Goal: Navigation & Orientation: Find specific page/section

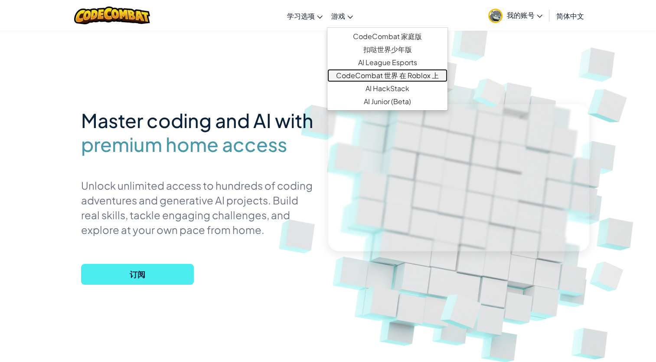
click at [349, 75] on link "CodeCombat 世界 在 Roblox 上" at bounding box center [387, 75] width 120 height 13
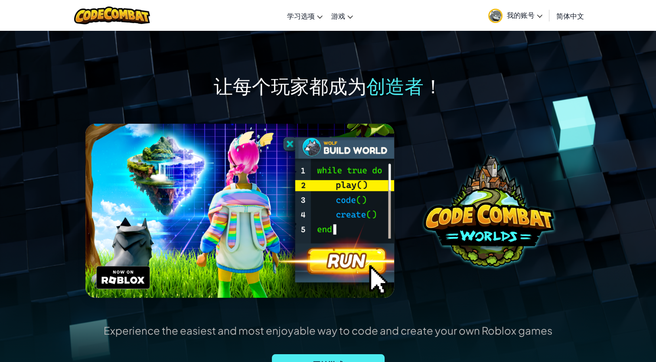
scroll to position [43, 0]
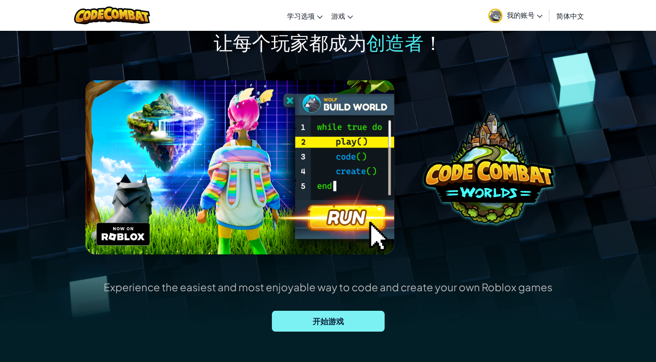
click at [351, 319] on span "开始游戏" at bounding box center [328, 320] width 113 height 21
click at [347, 328] on span "开始游戏" at bounding box center [328, 320] width 113 height 21
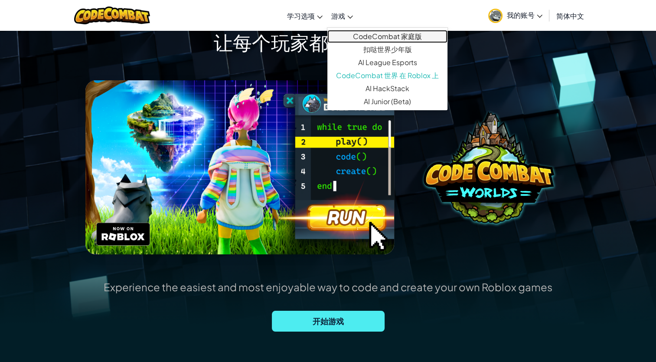
click at [384, 40] on link "CodeCombat 家庭版" at bounding box center [387, 36] width 120 height 13
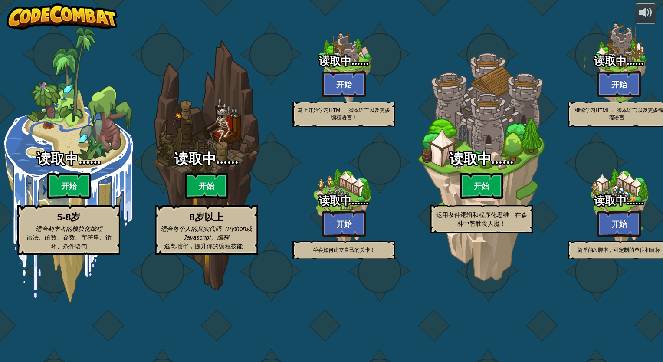
select select "zh-HANS"
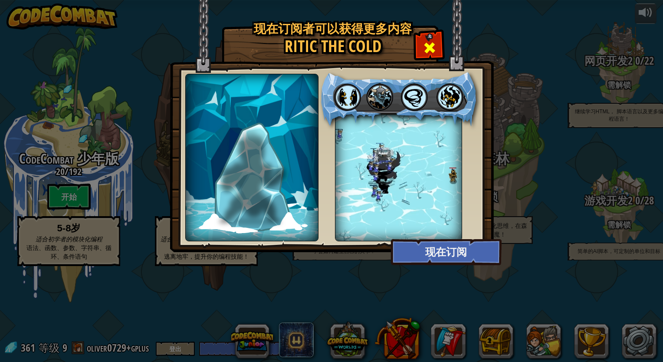
click at [422, 43] on span at bounding box center [429, 48] width 14 height 14
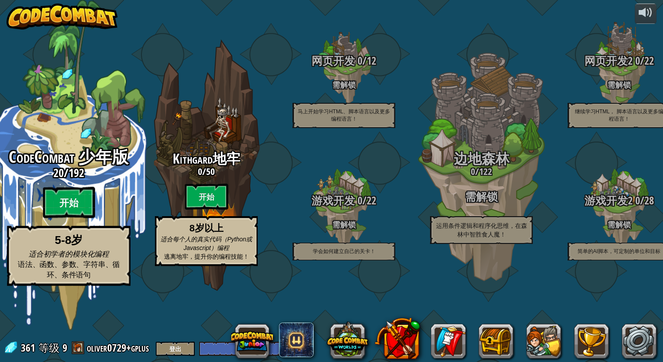
click at [76, 218] on btn "开始" at bounding box center [69, 202] width 52 height 31
select select "zh-HANS"
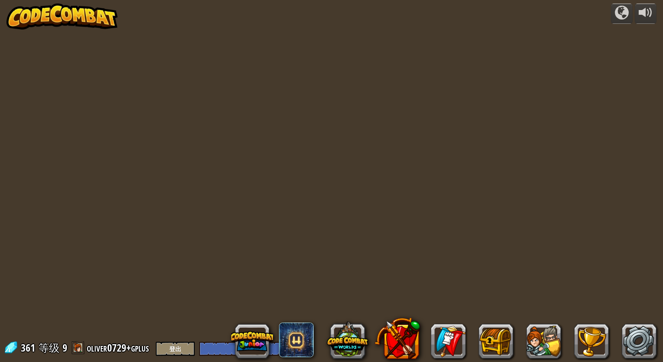
select select "zh-HANS"
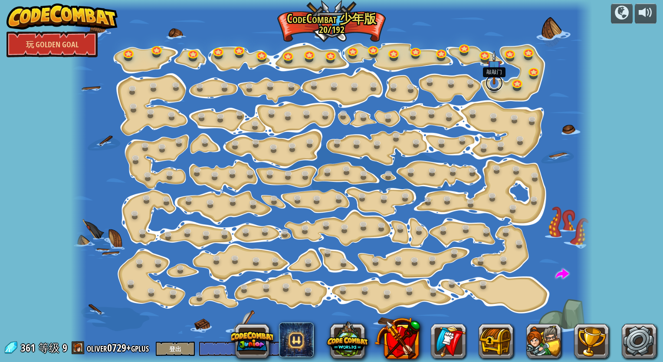
click at [496, 88] on link at bounding box center [493, 82] width 17 height 17
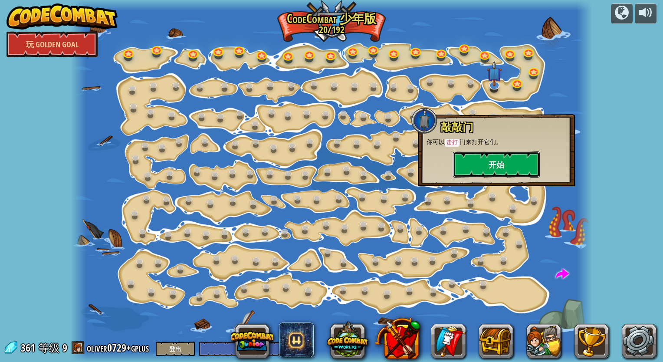
click at [489, 161] on button "开始" at bounding box center [496, 164] width 87 height 26
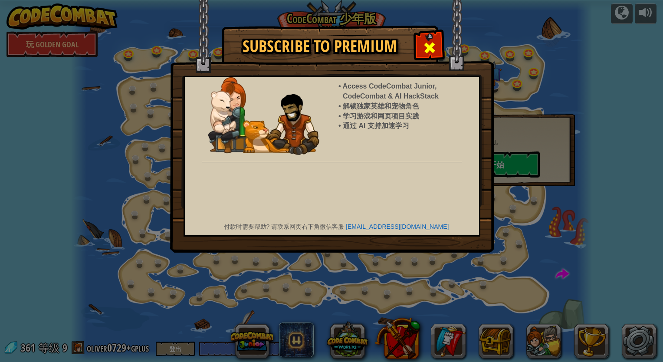
click at [438, 41] on div at bounding box center [428, 46] width 27 height 27
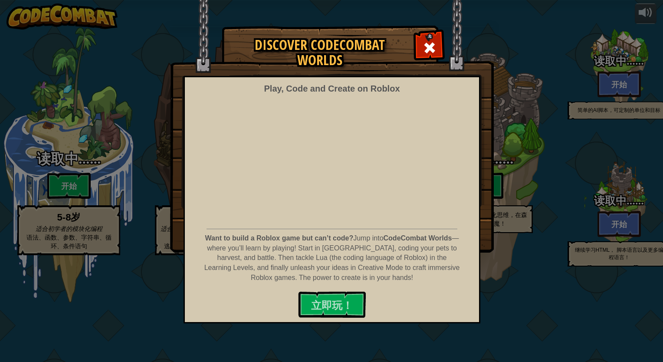
select select "zh-HANS"
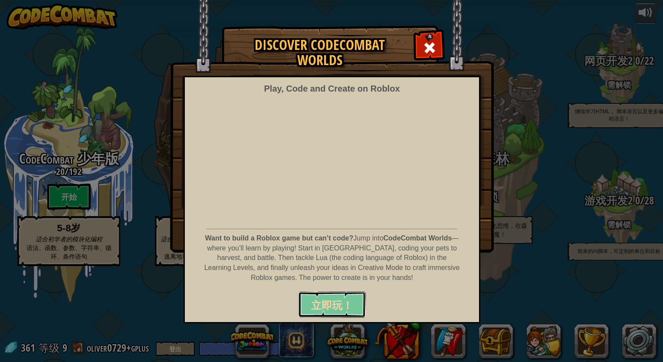
click at [339, 301] on span "立即玩！" at bounding box center [332, 305] width 42 height 14
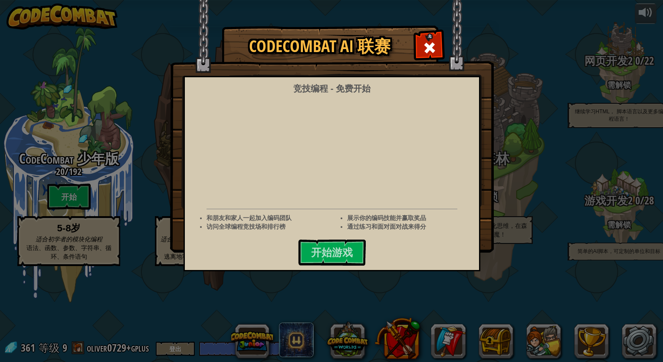
select select "zh-HANS"
click at [435, 50] on span at bounding box center [429, 48] width 14 height 14
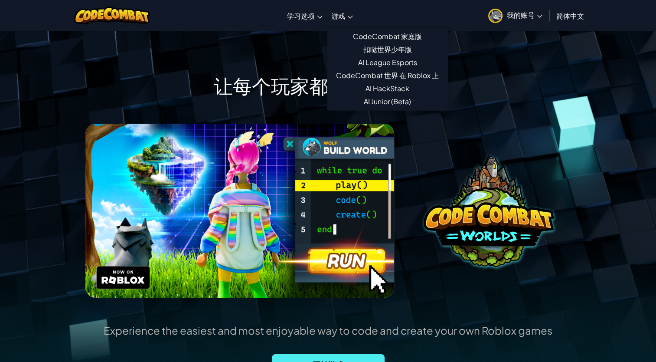
click at [327, 13] on link "游戏" at bounding box center [342, 15] width 30 height 23
click at [407, 55] on link "扣哒世界少年版" at bounding box center [387, 49] width 120 height 13
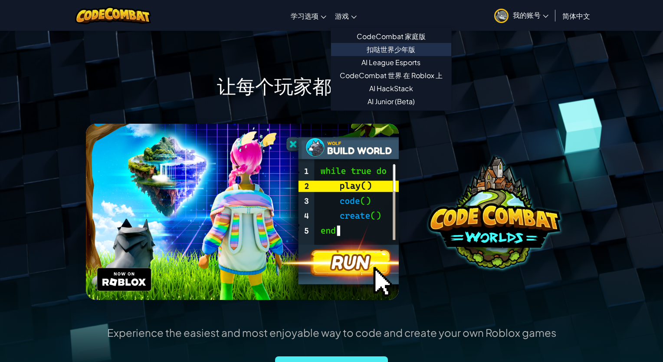
select select "zh-HANS"
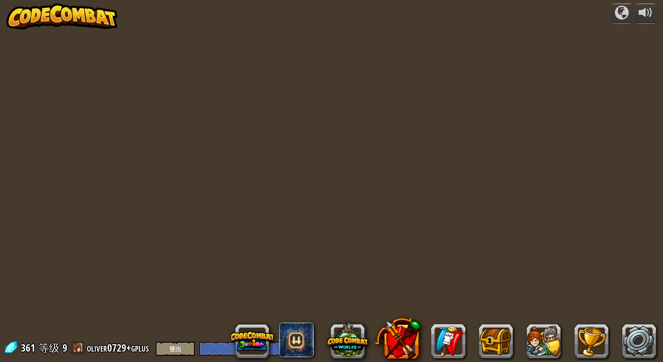
select select "zh-HANS"
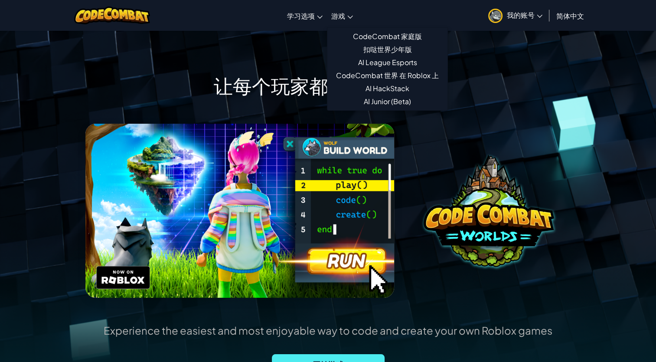
click at [350, 16] on icon at bounding box center [350, 17] width 6 height 3
click at [412, 61] on link "AI League Esports" at bounding box center [387, 62] width 120 height 13
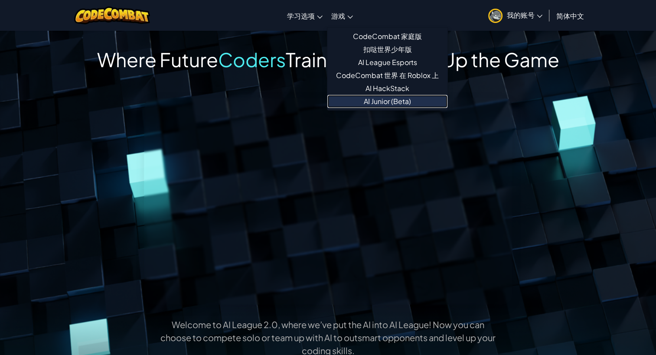
click at [411, 100] on link "AI Junior (Beta)" at bounding box center [387, 101] width 120 height 13
